Goal: Check status: Check status

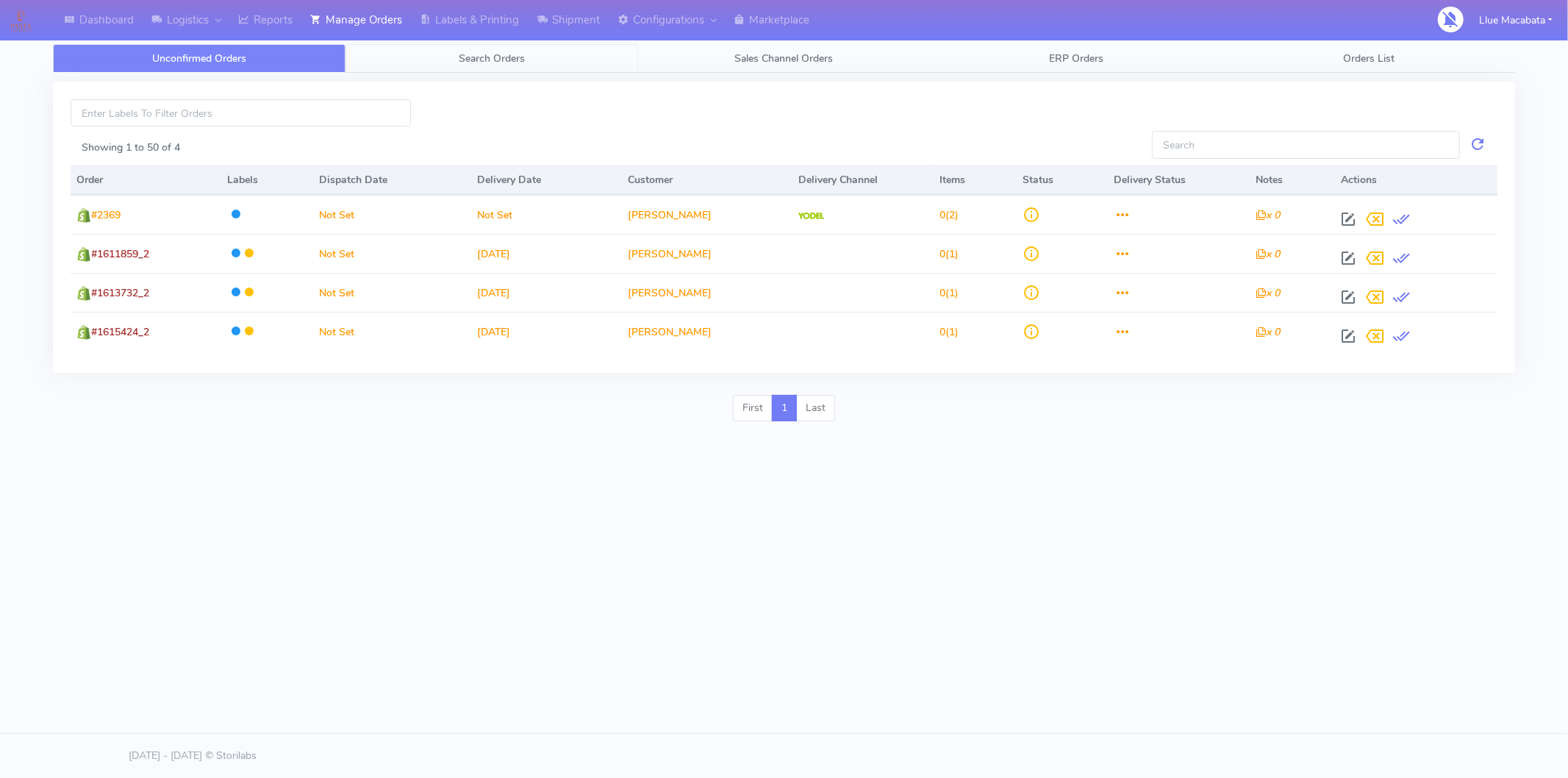
click at [504, 61] on span "Search Orders" at bounding box center [491, 58] width 66 height 14
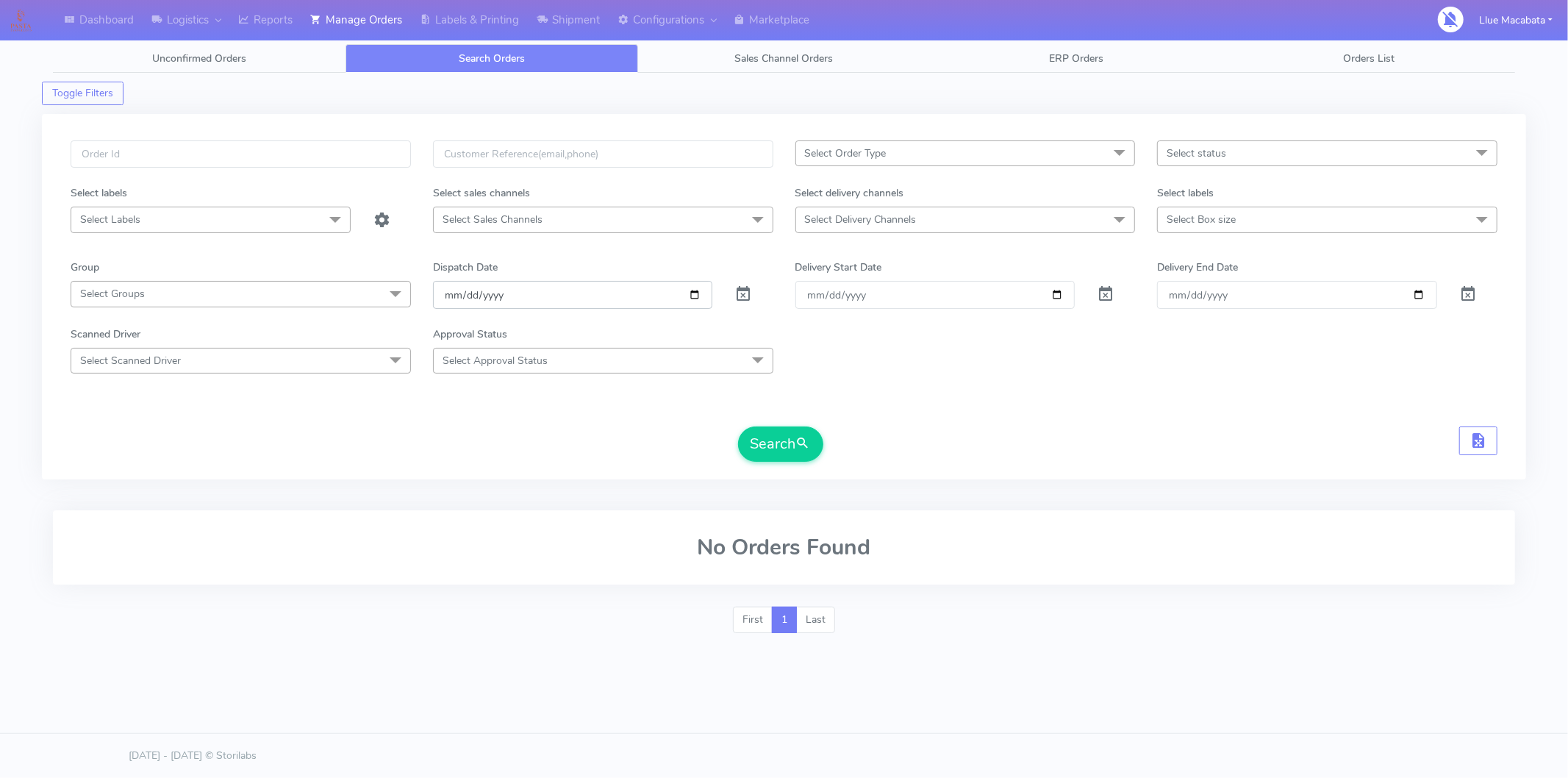
click at [450, 293] on input "[DATE]" at bounding box center [573, 295] width 280 height 27
click at [469, 292] on input "date" at bounding box center [573, 295] width 280 height 27
click at [489, 295] on input "date" at bounding box center [573, 295] width 280 height 27
drag, startPoint x: 158, startPoint y: 166, endPoint x: 159, endPoint y: 155, distance: 11.0
click at [159, 165] on input "text" at bounding box center [241, 154] width 341 height 27
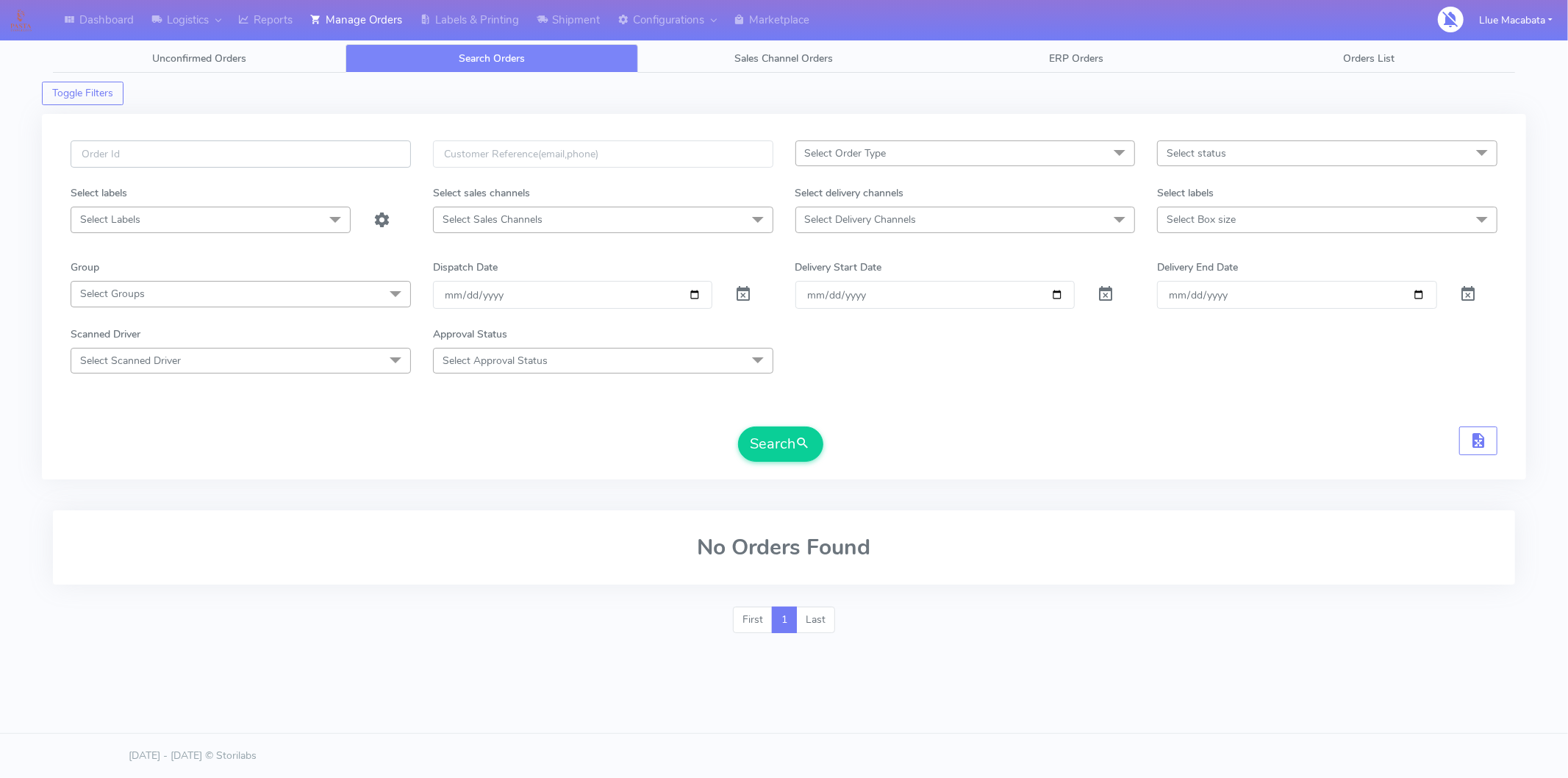
paste input "1616061"
type input "1616061"
click at [785, 453] on button "Search" at bounding box center [781, 444] width 86 height 36
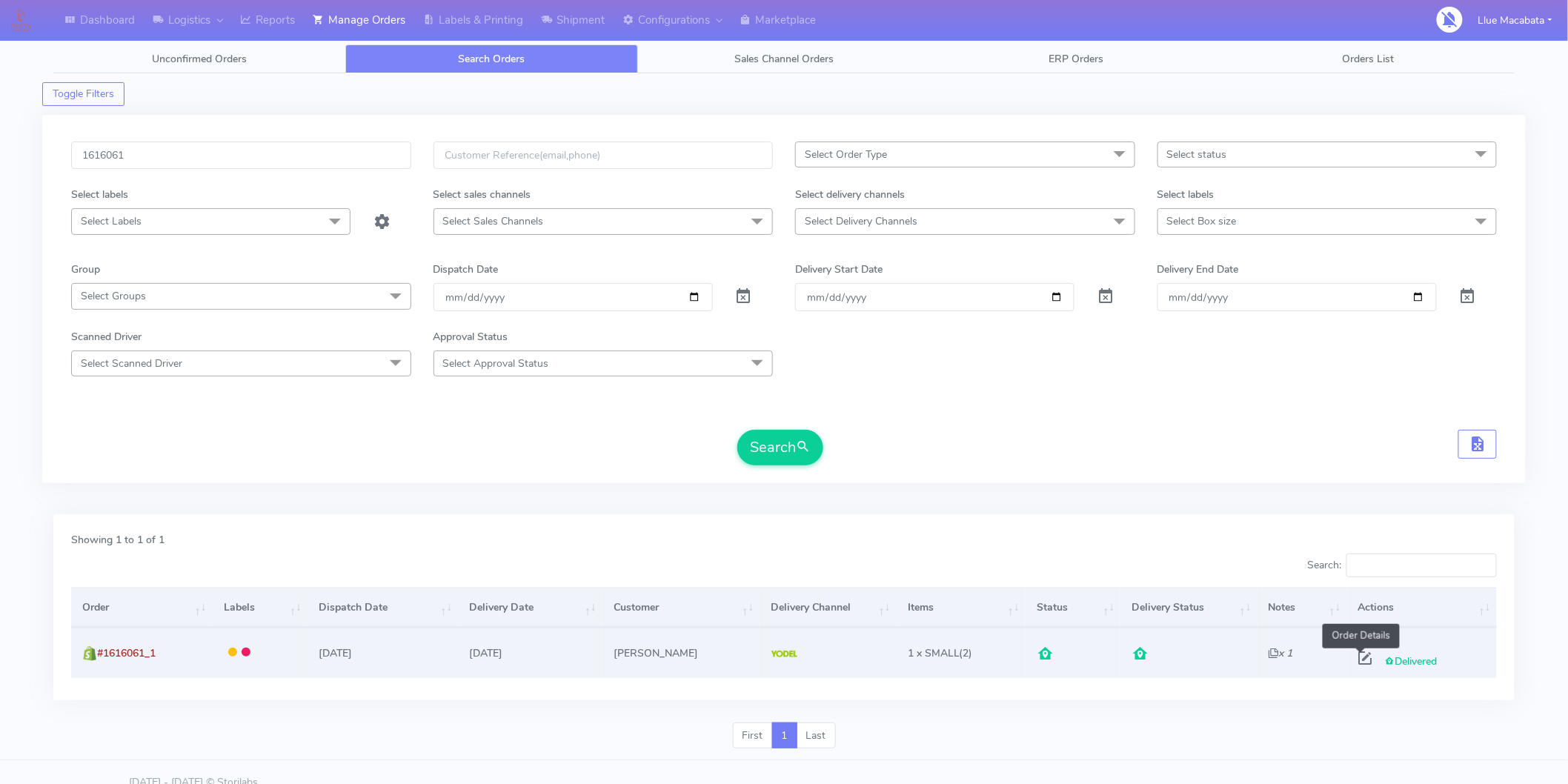
click at [1362, 661] on span at bounding box center [1365, 662] width 27 height 14
select select "5"
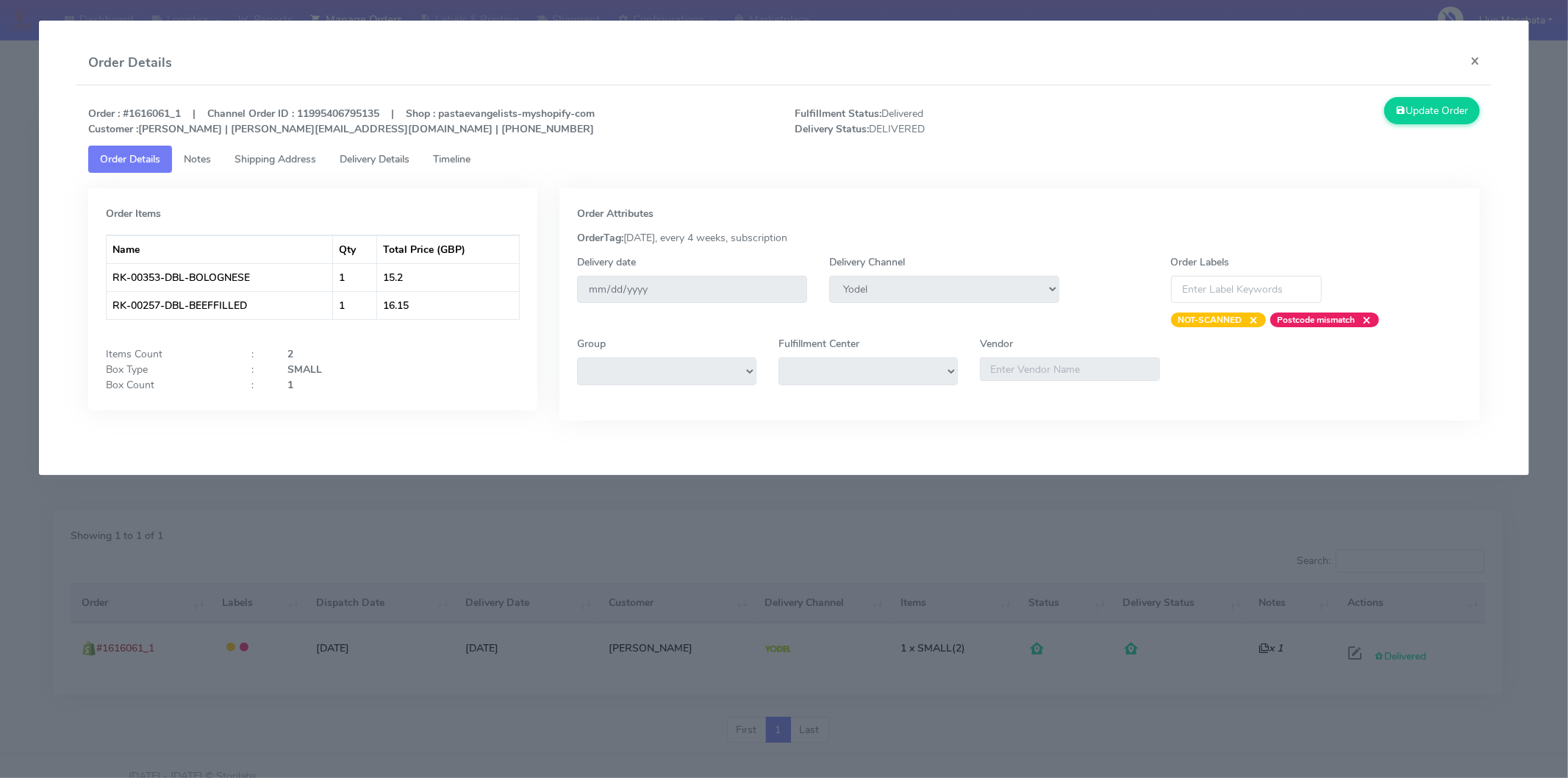
click at [447, 161] on span "Timeline" at bounding box center [452, 159] width 38 height 14
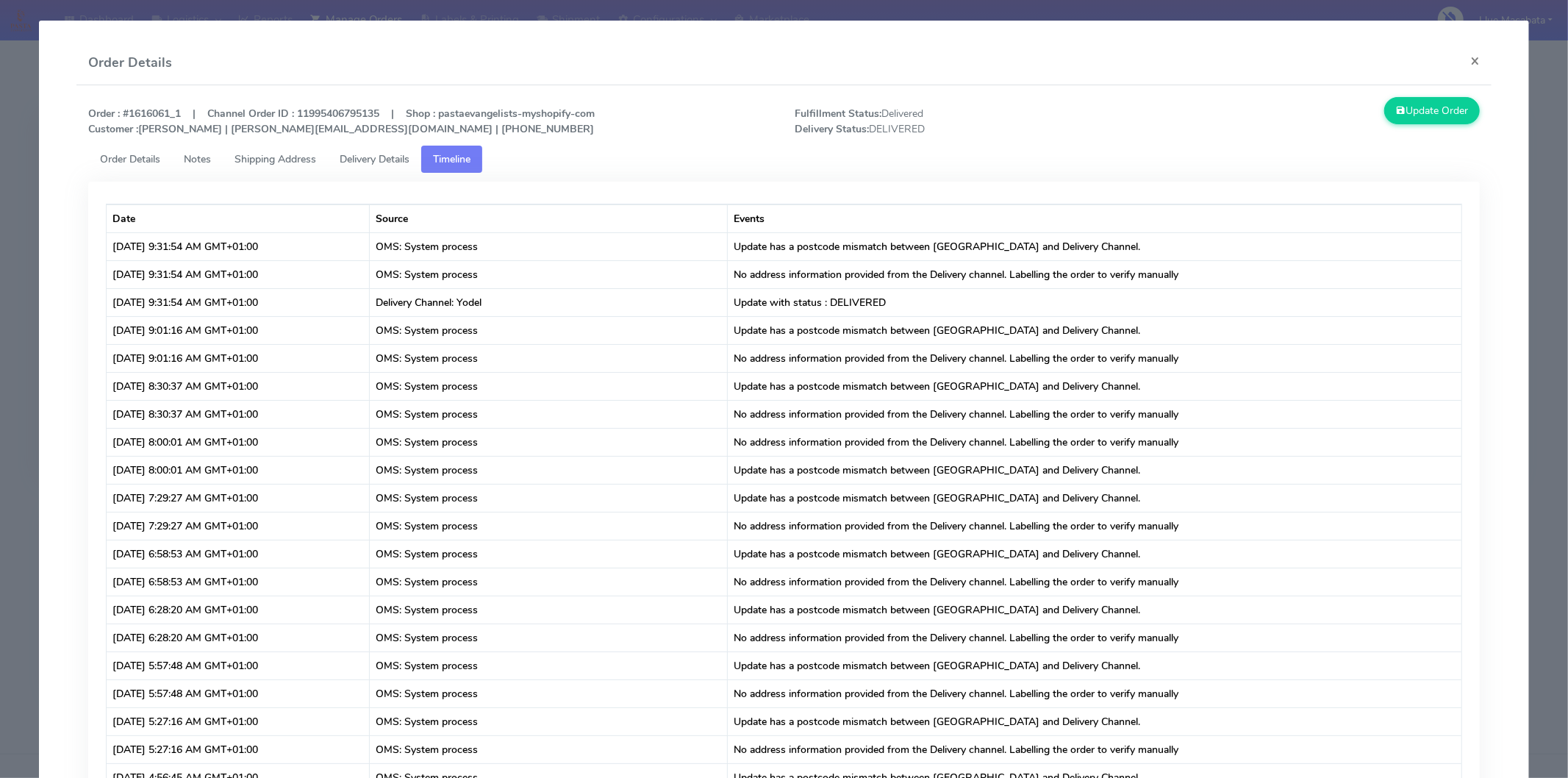
drag, startPoint x: 384, startPoint y: 164, endPoint x: 343, endPoint y: 186, distance: 46.5
click at [381, 165] on span "Delivery Details" at bounding box center [375, 159] width 70 height 14
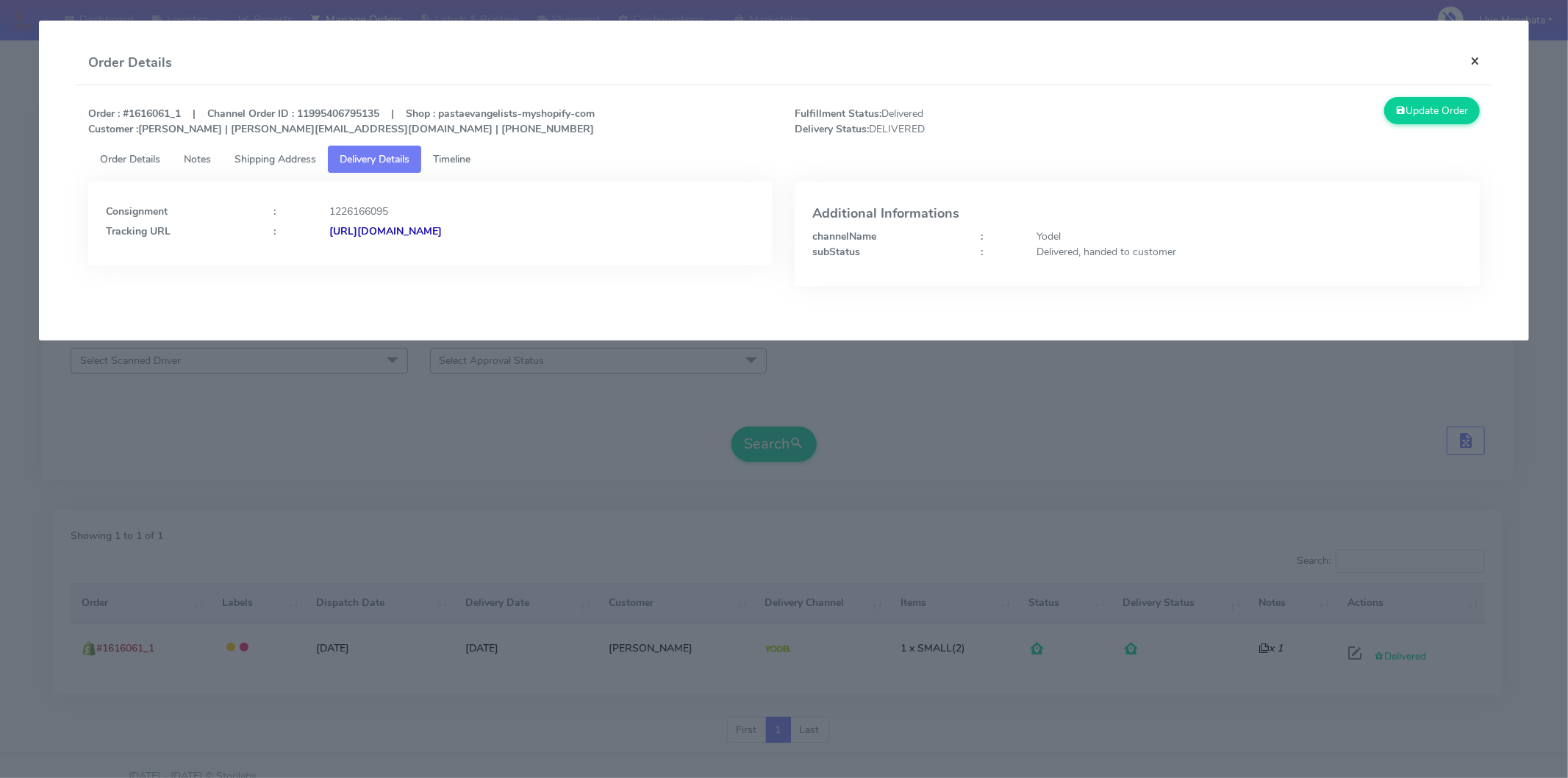
click at [1479, 64] on button "×" at bounding box center [1476, 60] width 33 height 39
